Goal: Use online tool/utility: Utilize a website feature to perform a specific function

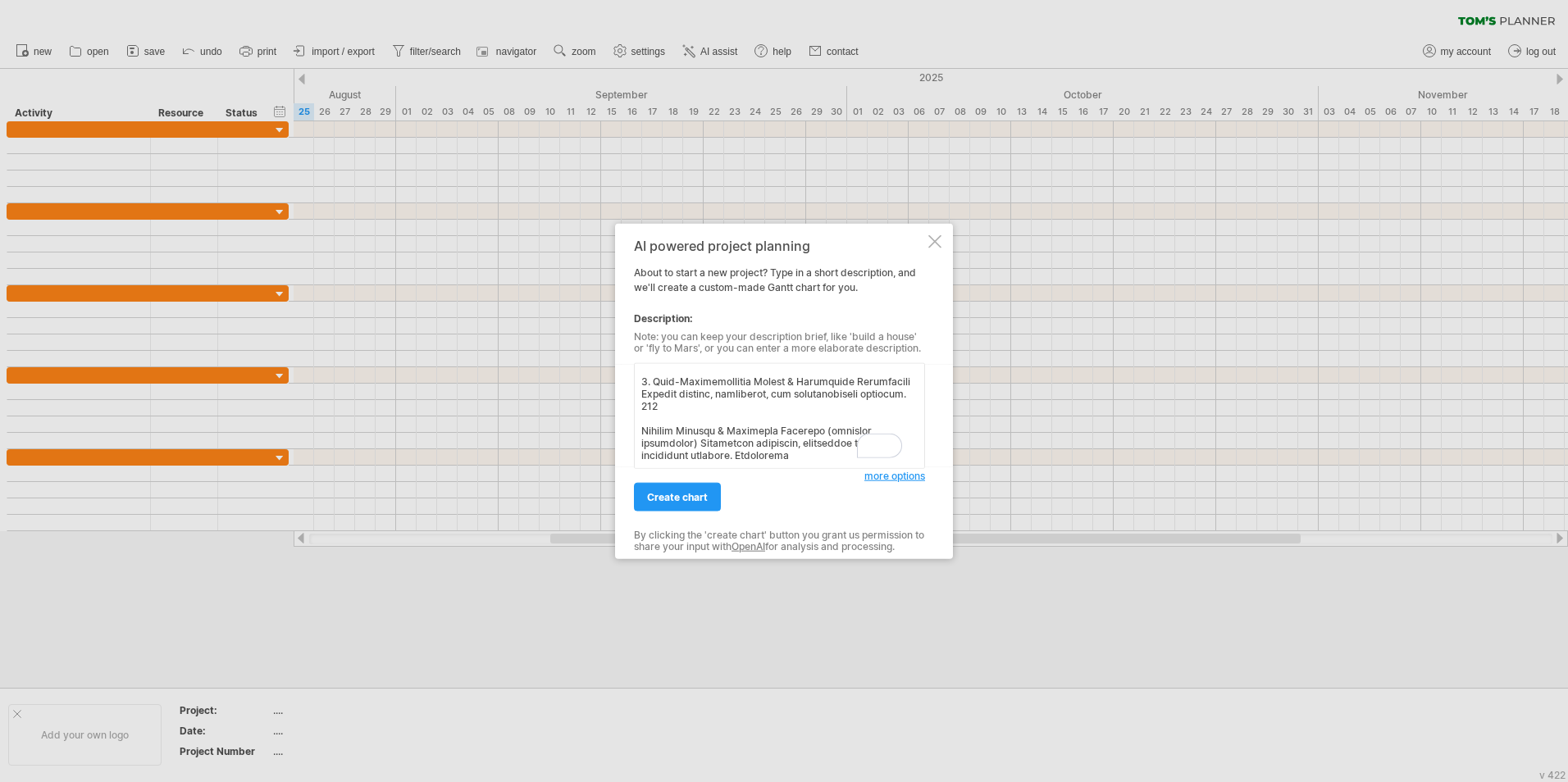
scroll to position [388, 0]
type textarea "Lorem / Ipsumdolo Sit Ametc Adipiscin Elitse (Doeiu) Temp 1 – Incididu utl Etdo…"
click at [682, 501] on span "create chart" at bounding box center [677, 497] width 60 height 12
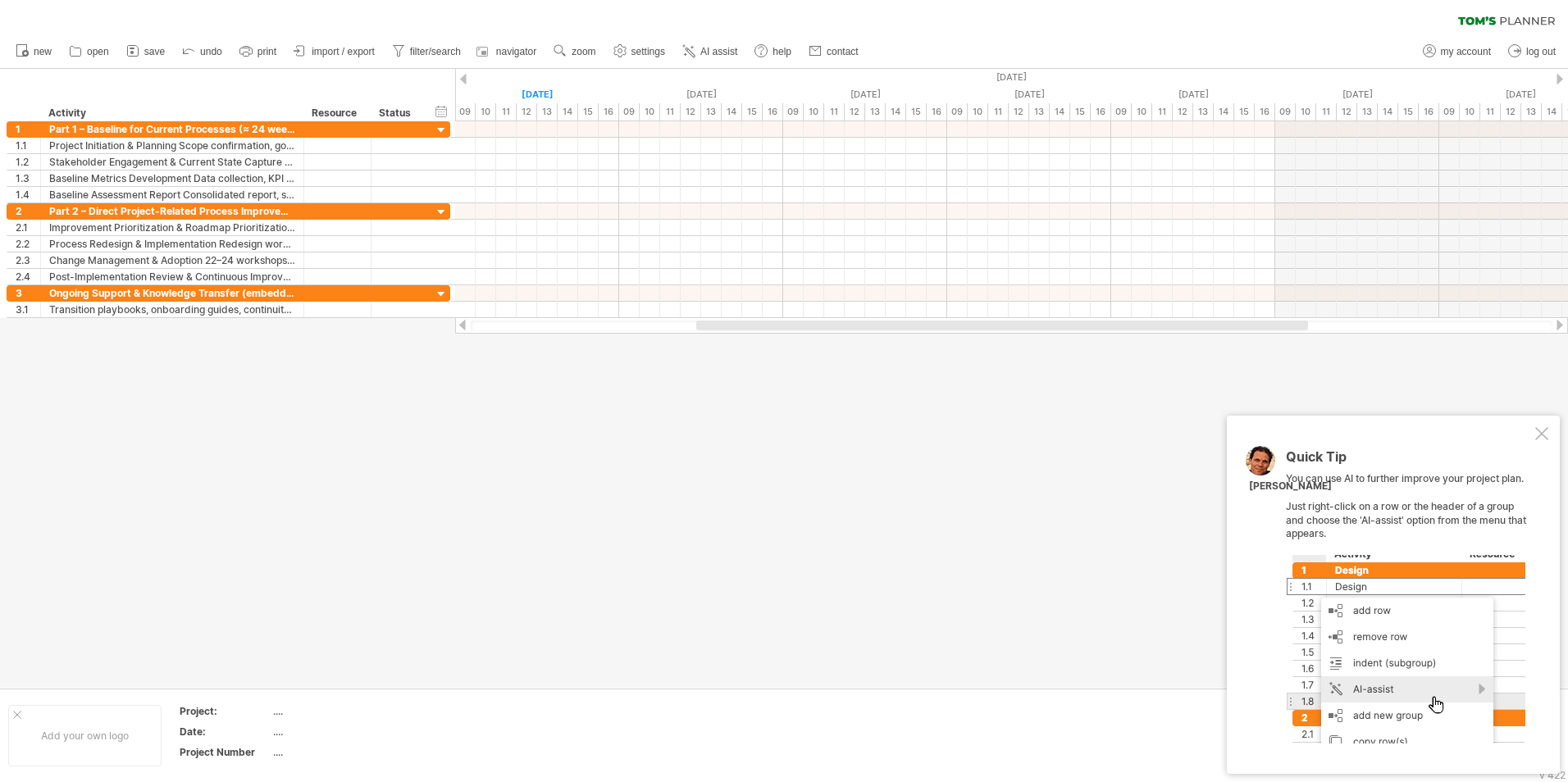
click at [1534, 429] on div "Quick Tip You can use AI to further improve your project plan. Just right-click…" at bounding box center [1394, 594] width 333 height 359
drag, startPoint x: 1551, startPoint y: 450, endPoint x: 1543, endPoint y: 431, distance: 20.6
click at [1551, 448] on div "Quick Tip You can use AI to further improve your project plan. Just right-click…" at bounding box center [1394, 594] width 333 height 359
click at [1543, 431] on div at bounding box center [1541, 433] width 13 height 13
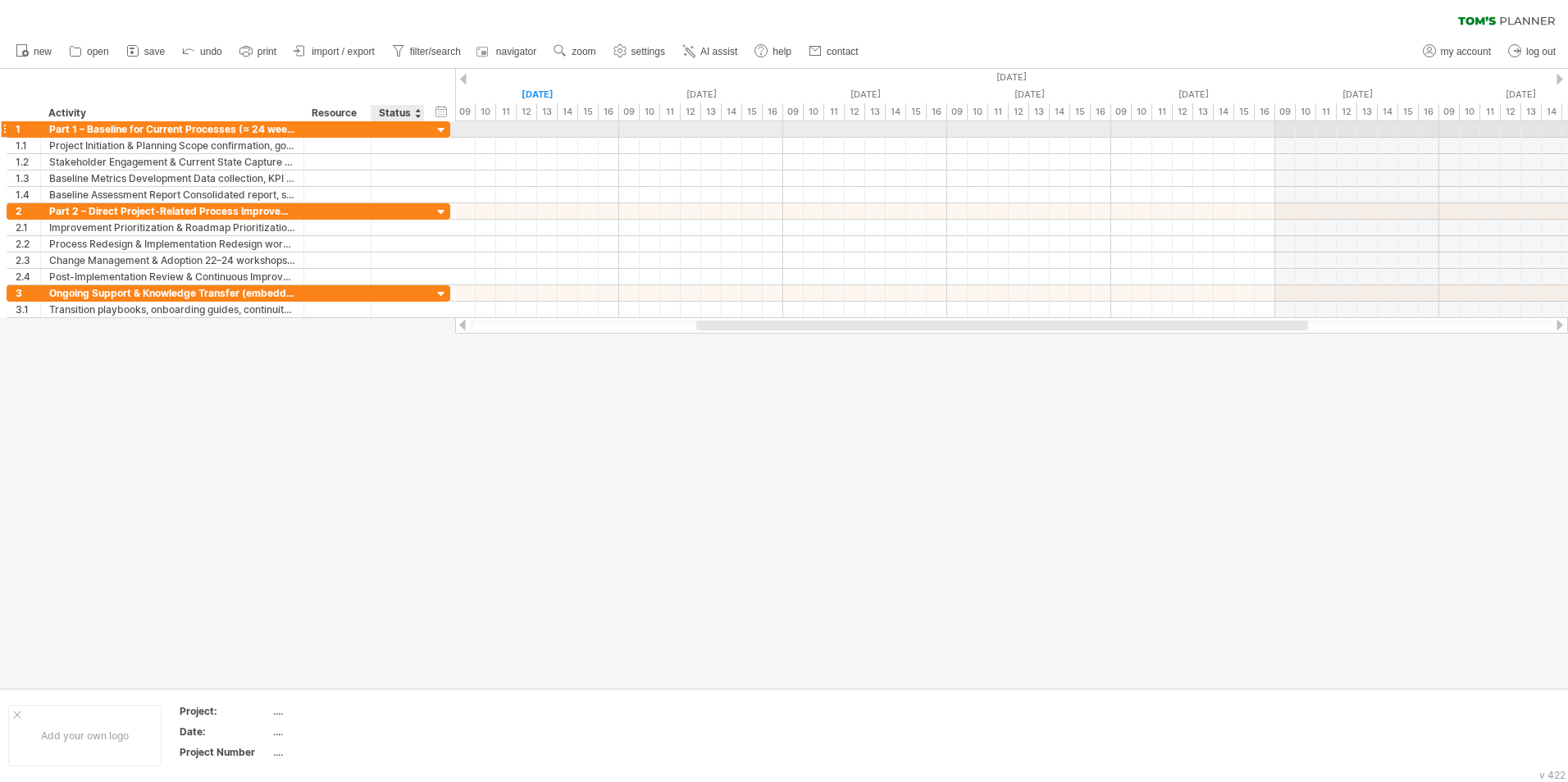
click at [415, 128] on div at bounding box center [398, 129] width 53 height 16
click at [447, 125] on div at bounding box center [442, 131] width 16 height 16
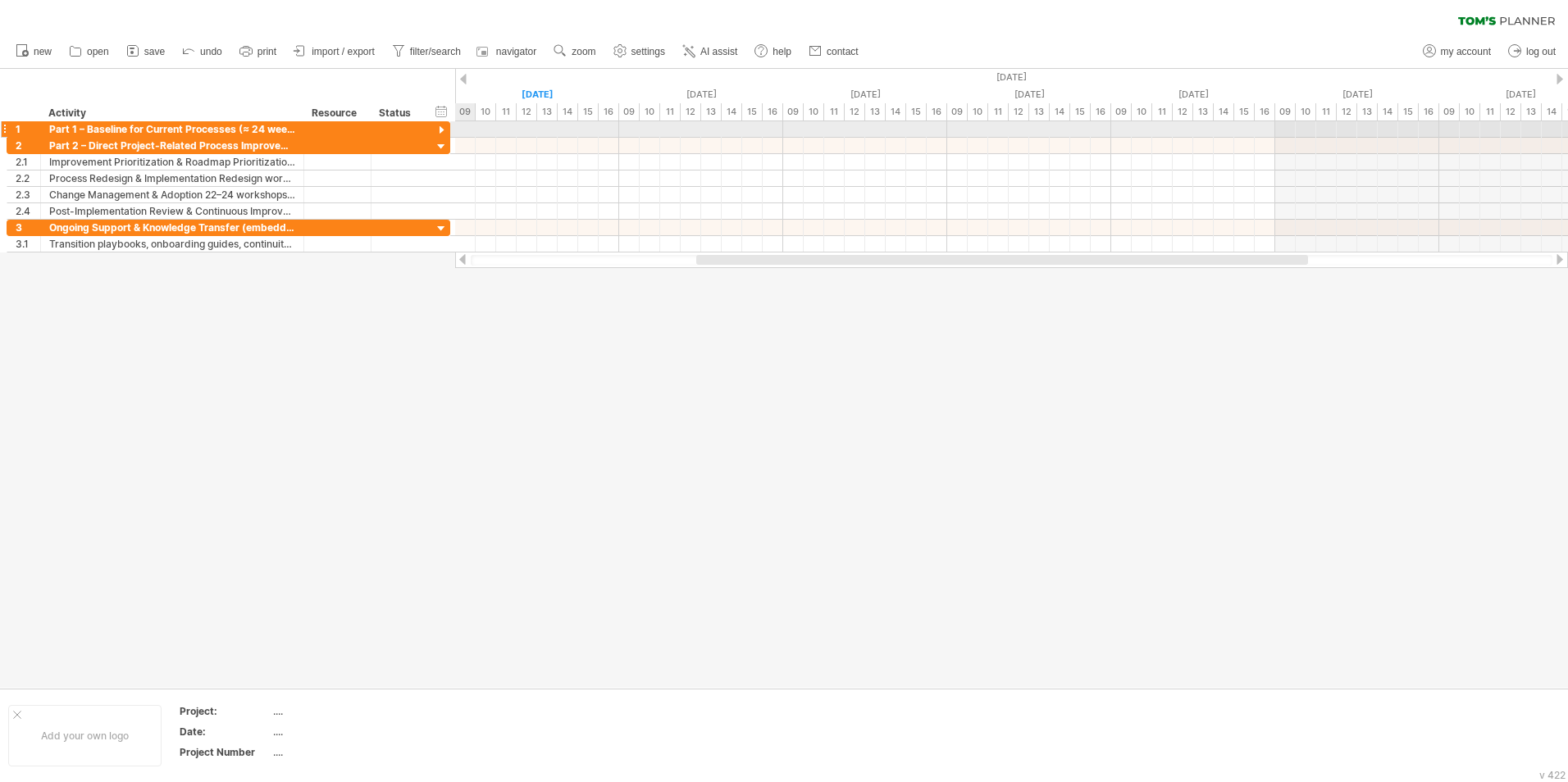
click at [447, 125] on div at bounding box center [442, 131] width 16 height 16
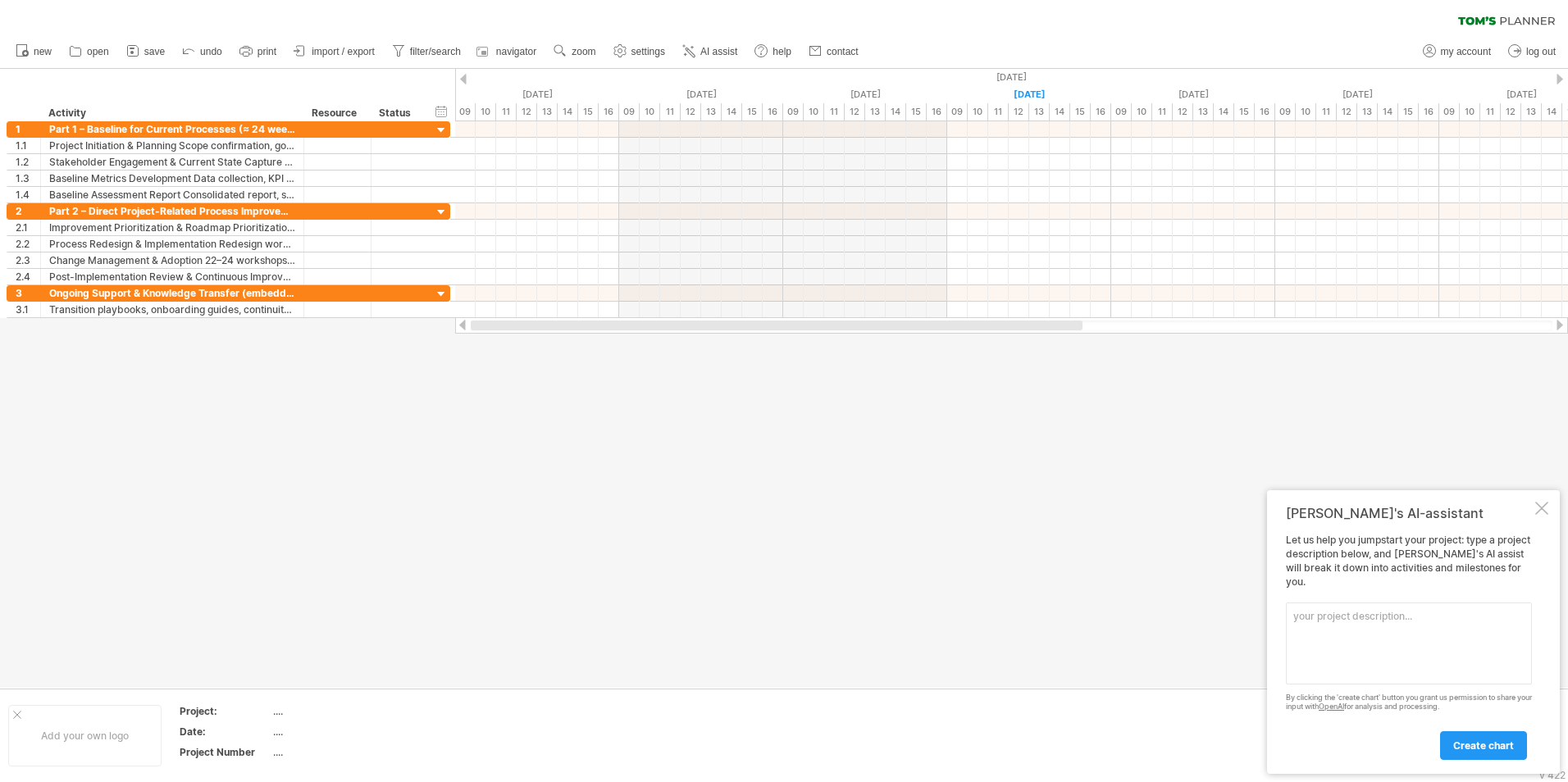
drag, startPoint x: 755, startPoint y: 323, endPoint x: 498, endPoint y: 322, distance: 257.0
click at [498, 322] on div at bounding box center [777, 325] width 612 height 10
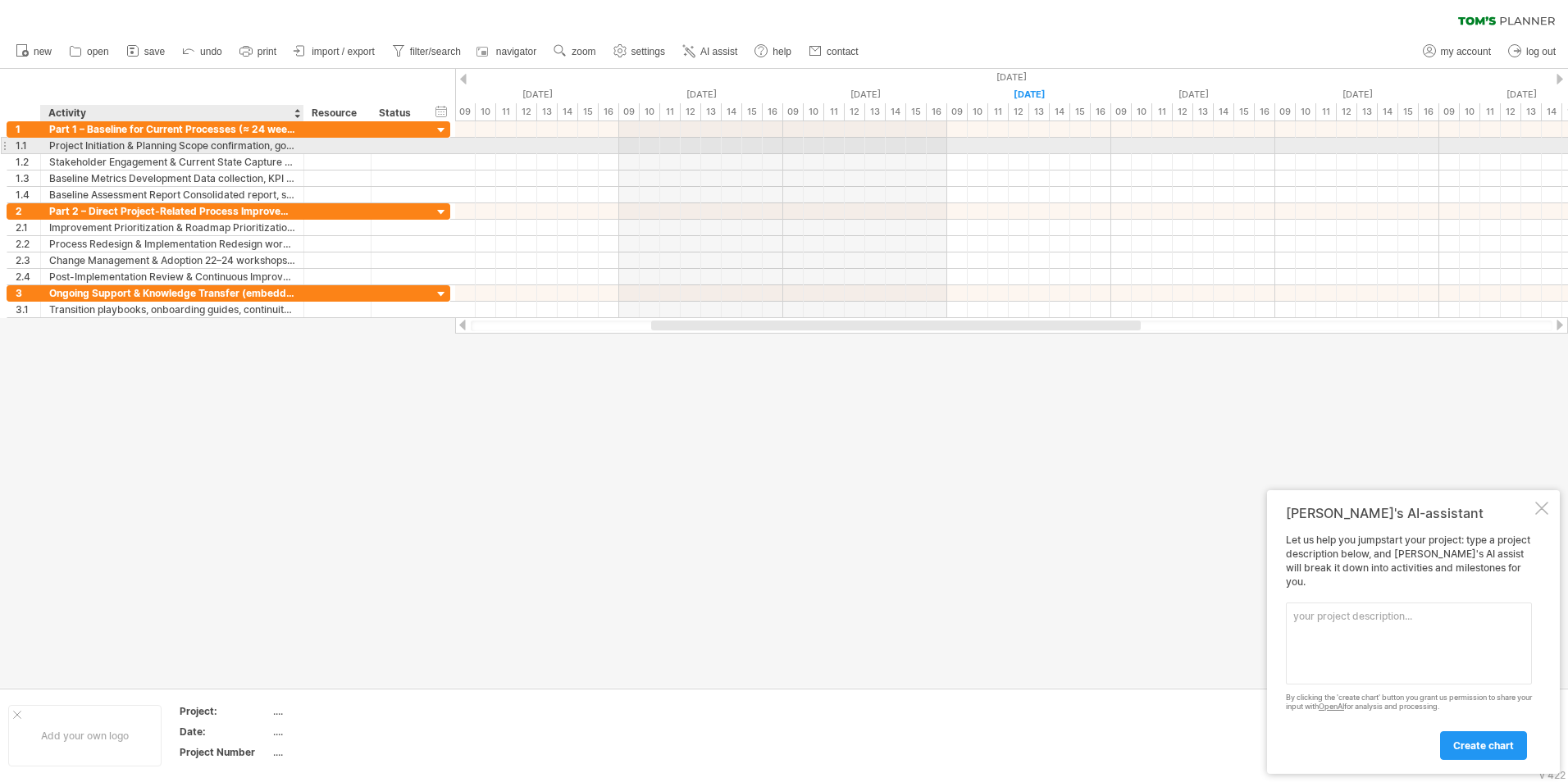
click at [207, 149] on div "Project Initiation & Planning Scope confirmation, governance setup, and project…" at bounding box center [172, 146] width 246 height 16
click at [438, 560] on div at bounding box center [784, 379] width 1568 height 619
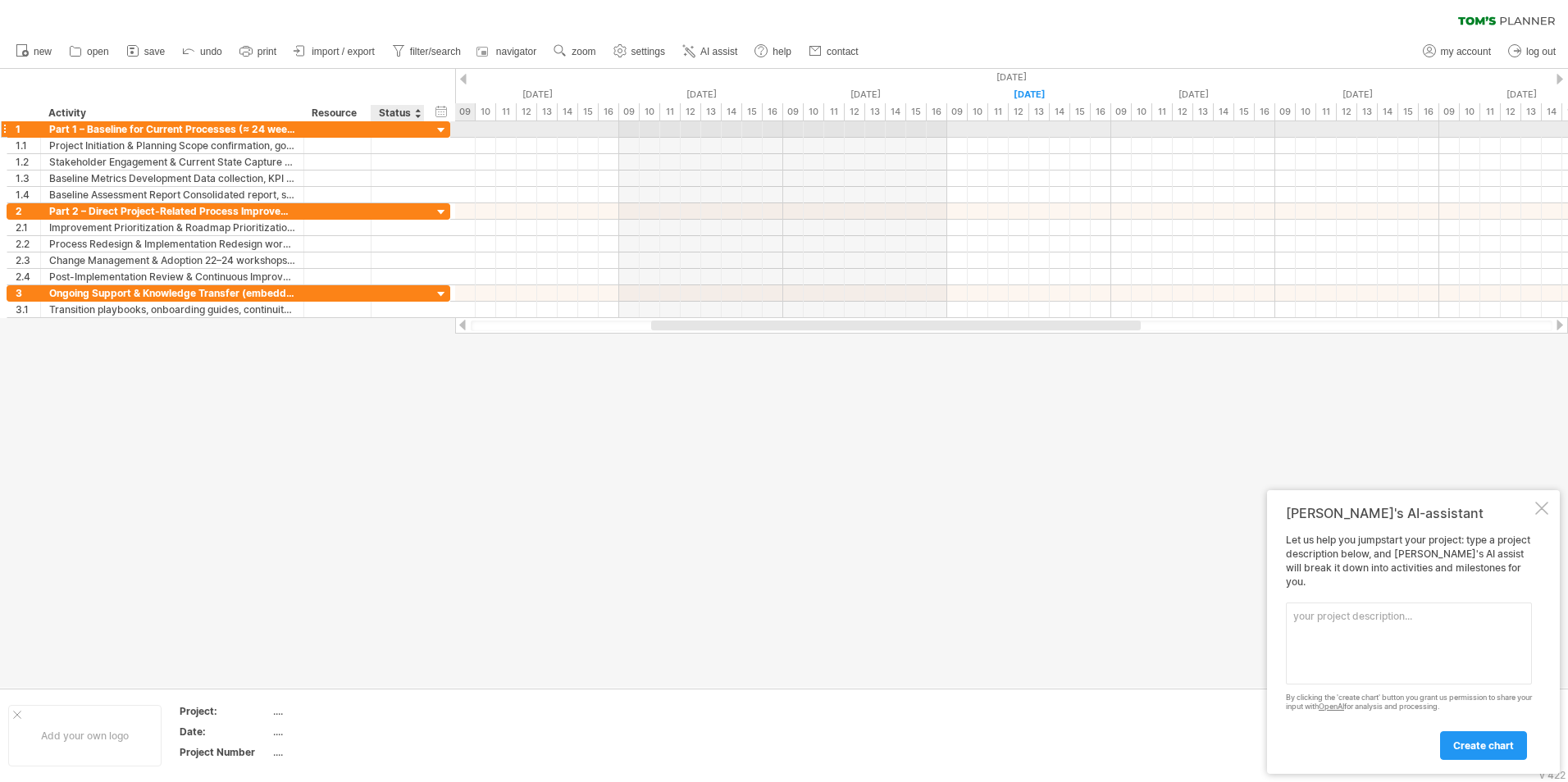
click at [424, 125] on div at bounding box center [398, 129] width 53 height 16
